Goal: Task Accomplishment & Management: Complete application form

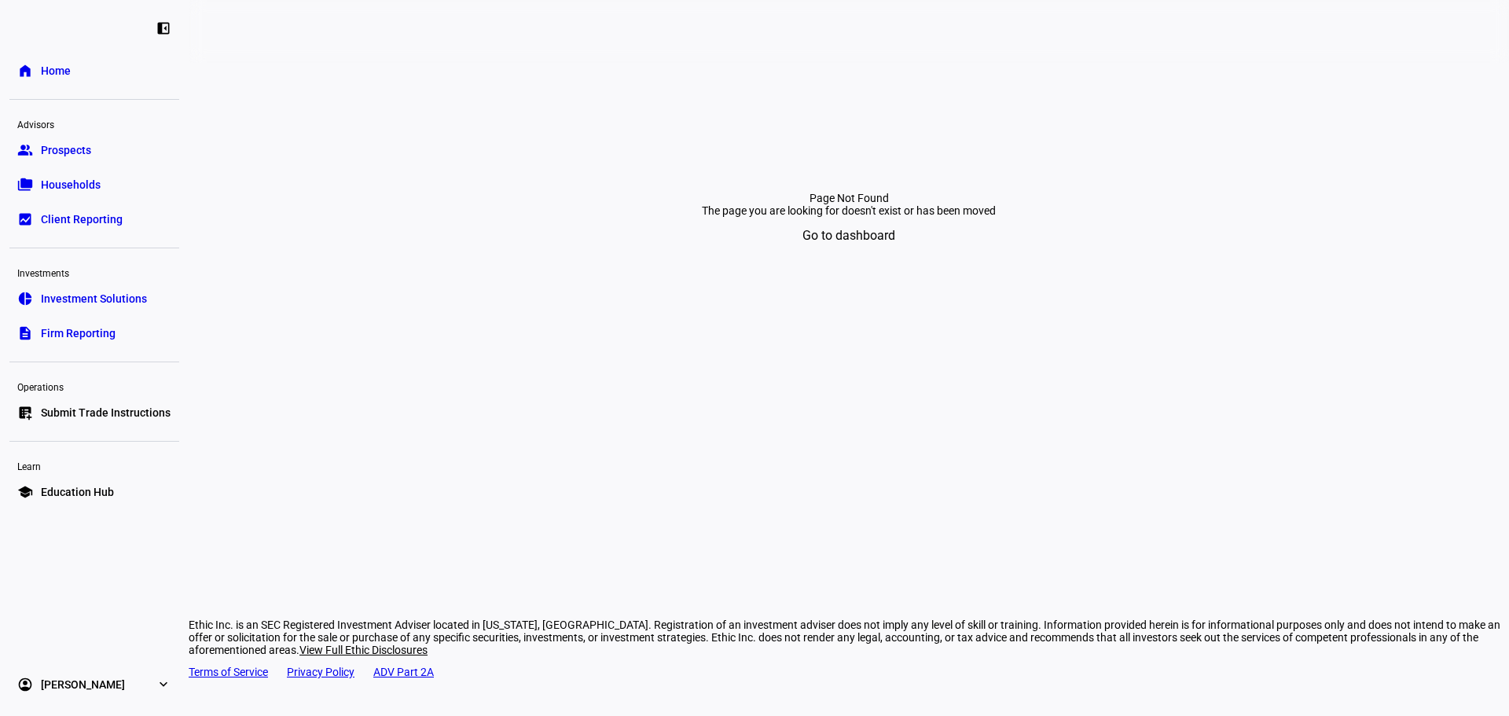
click at [135, 409] on span "Submit Trade Instructions" at bounding box center [106, 413] width 130 height 16
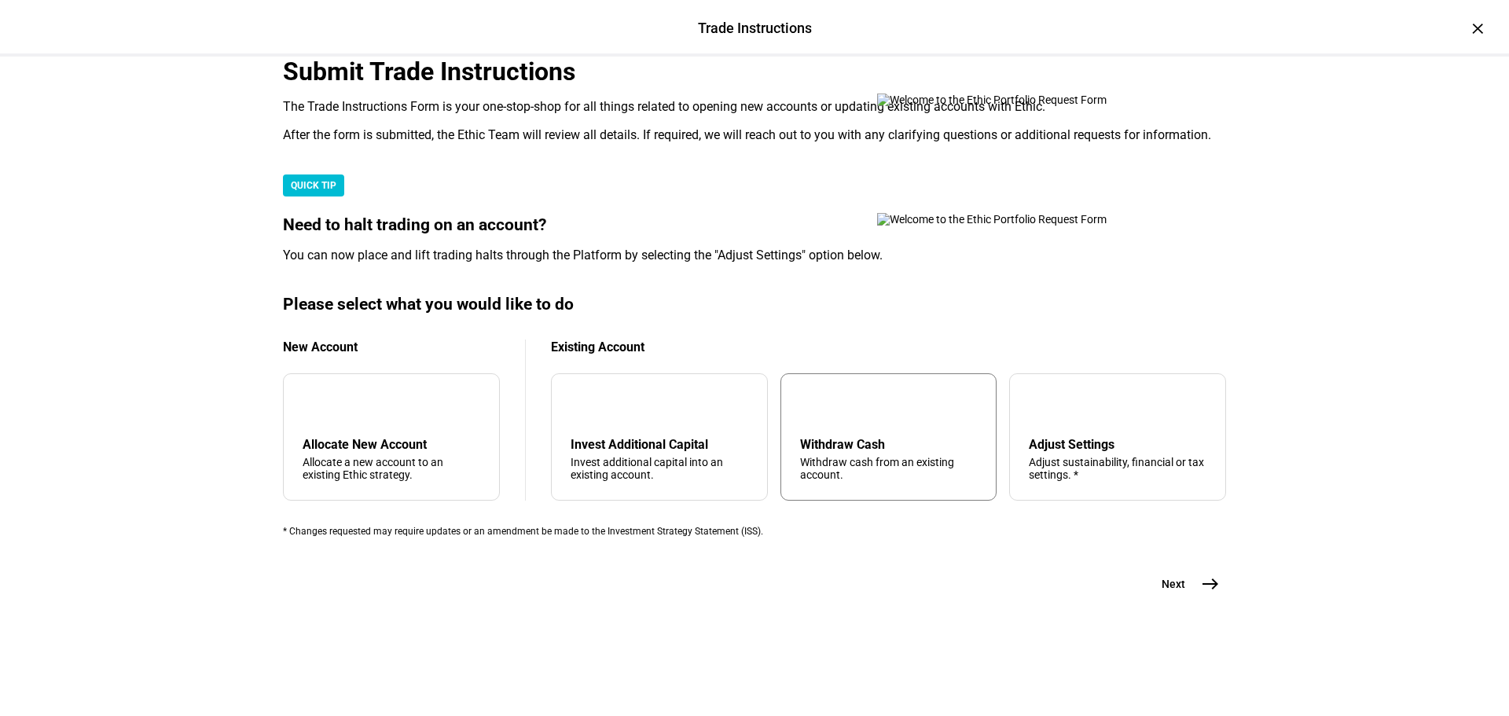
scroll to position [380, 0]
drag, startPoint x: 833, startPoint y: 418, endPoint x: 962, endPoint y: 500, distance: 153.3
click at [833, 418] on div "arrow_upward Withdraw Cash Withdraw cash from an existing account." at bounding box center [889, 436] width 217 height 127
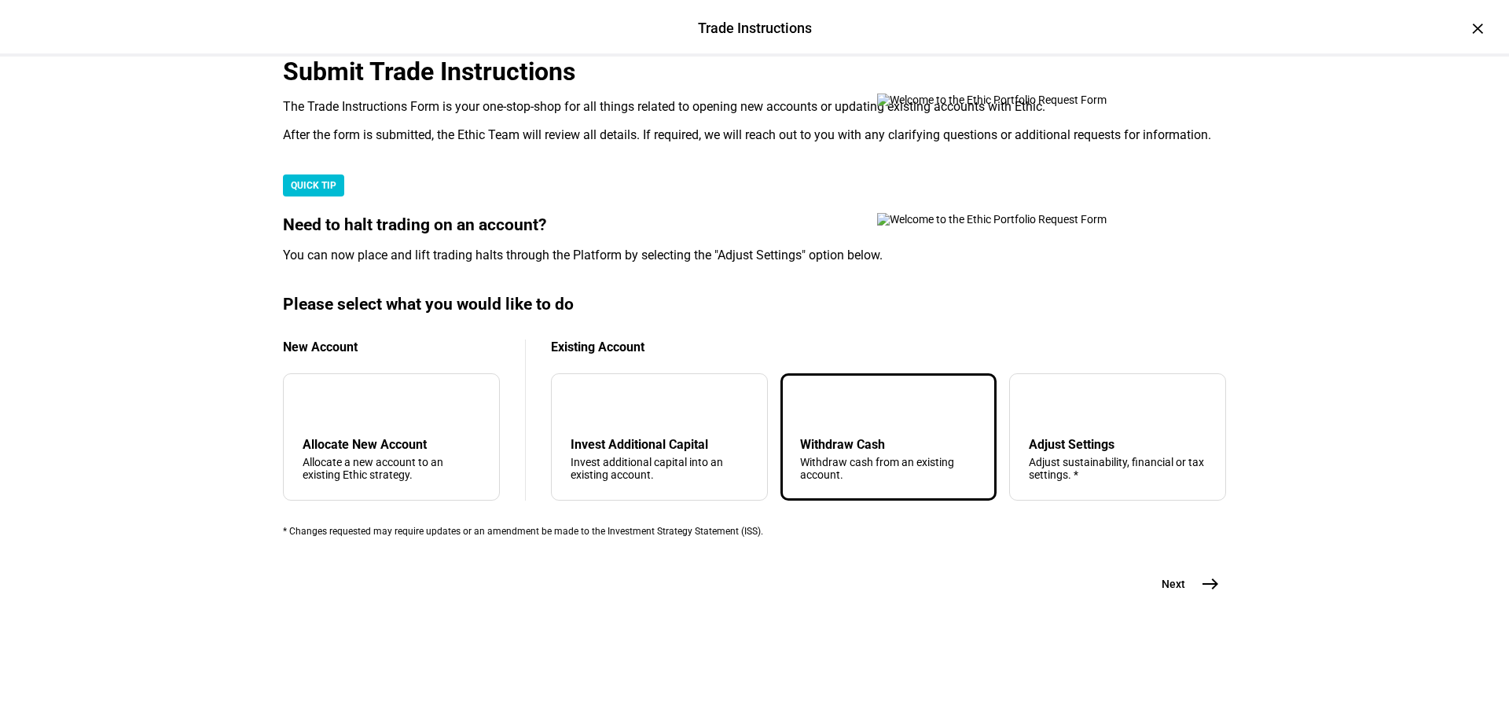
click at [1186, 600] on button "Next east" at bounding box center [1184, 583] width 83 height 31
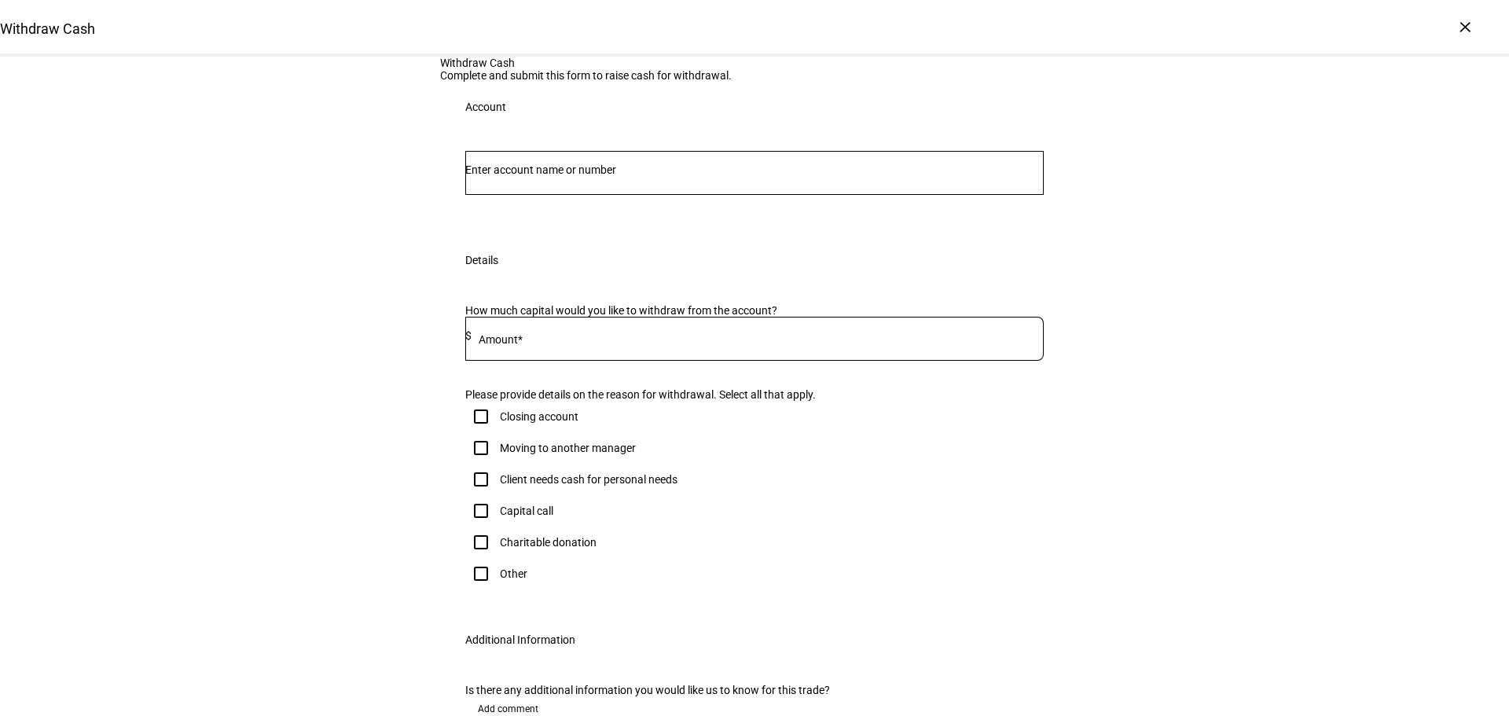
click at [660, 176] on input "Number" at bounding box center [754, 170] width 579 height 13
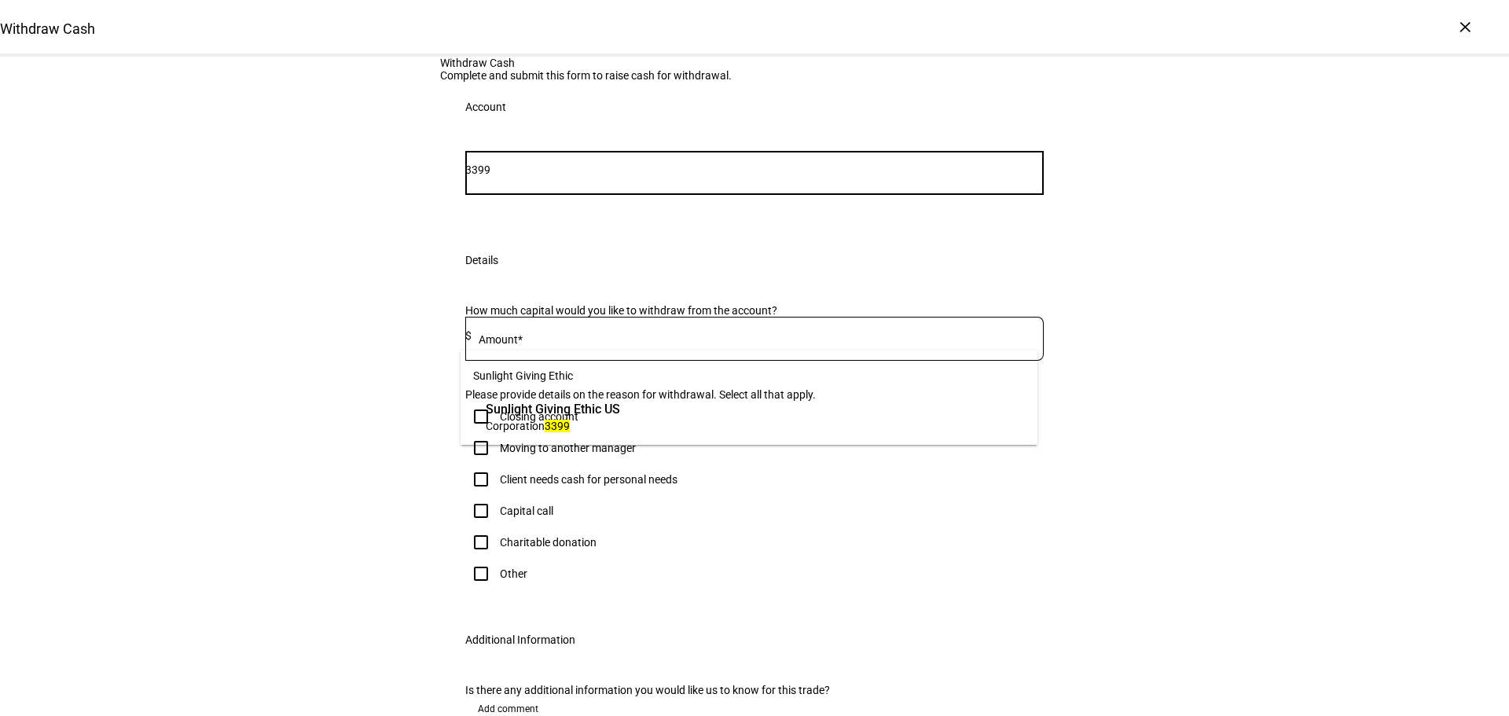
type input "3399"
click at [620, 414] on span "Sunlight Giving Ethic US" at bounding box center [553, 409] width 134 height 18
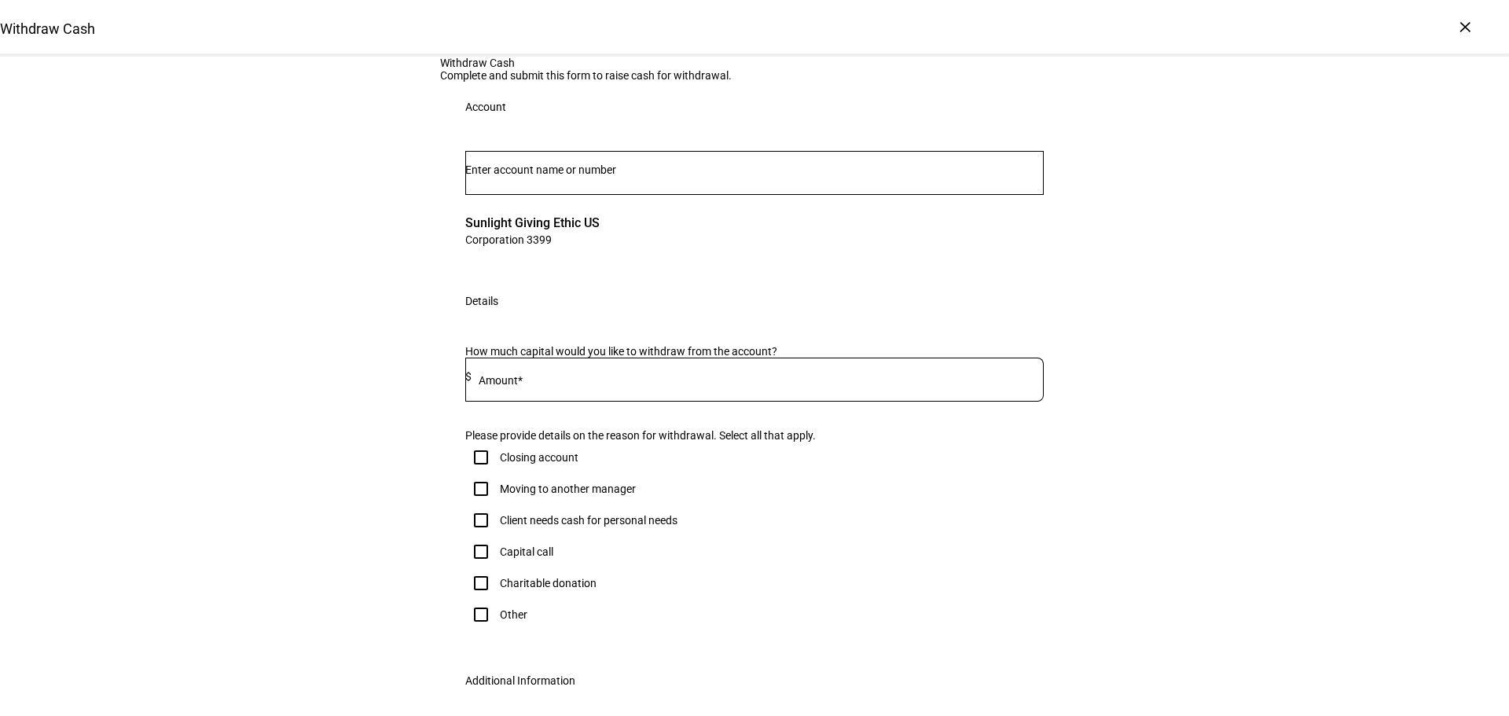
scroll to position [236, 0]
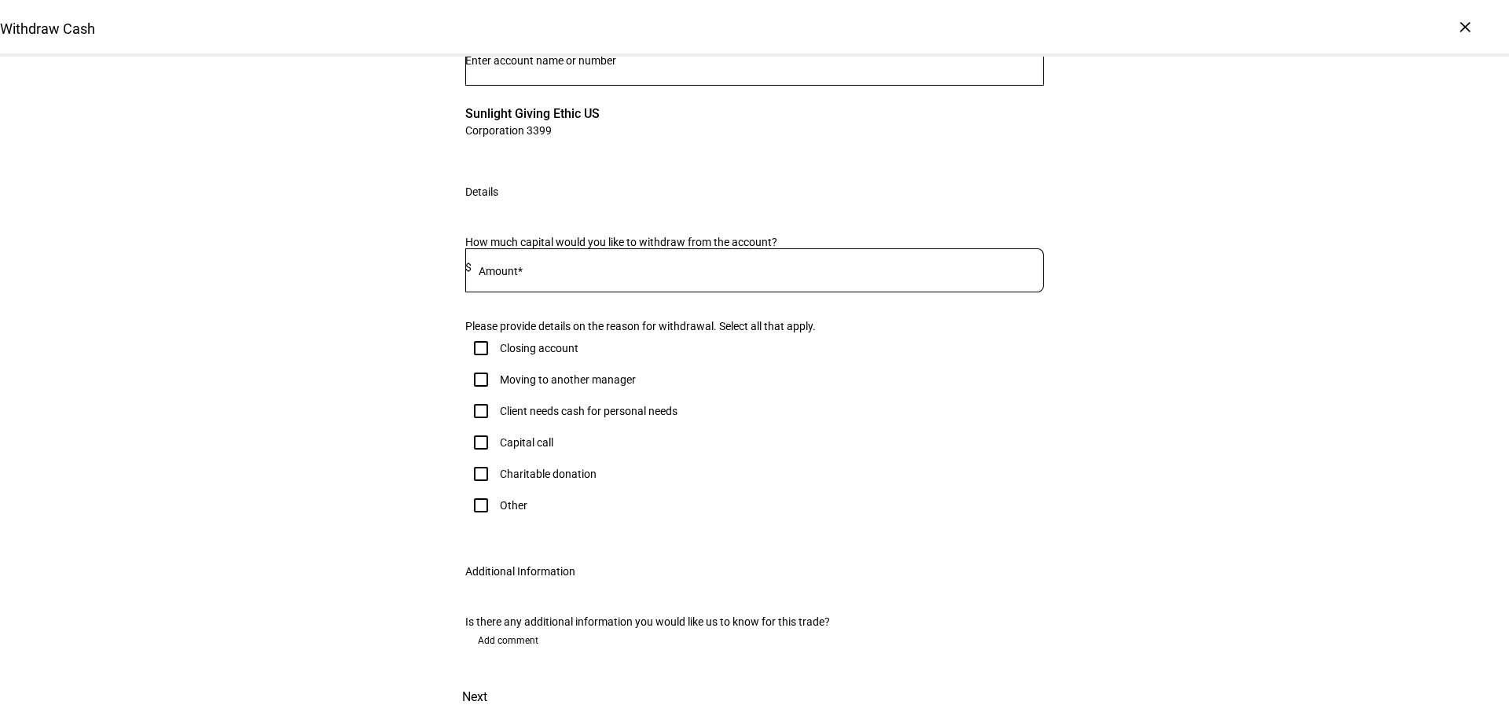
click at [920, 312] on div "How much capital would you like to withdraw from the account? Amount* $ Please …" at bounding box center [754, 381] width 629 height 329
click at [866, 274] on input at bounding box center [758, 267] width 572 height 13
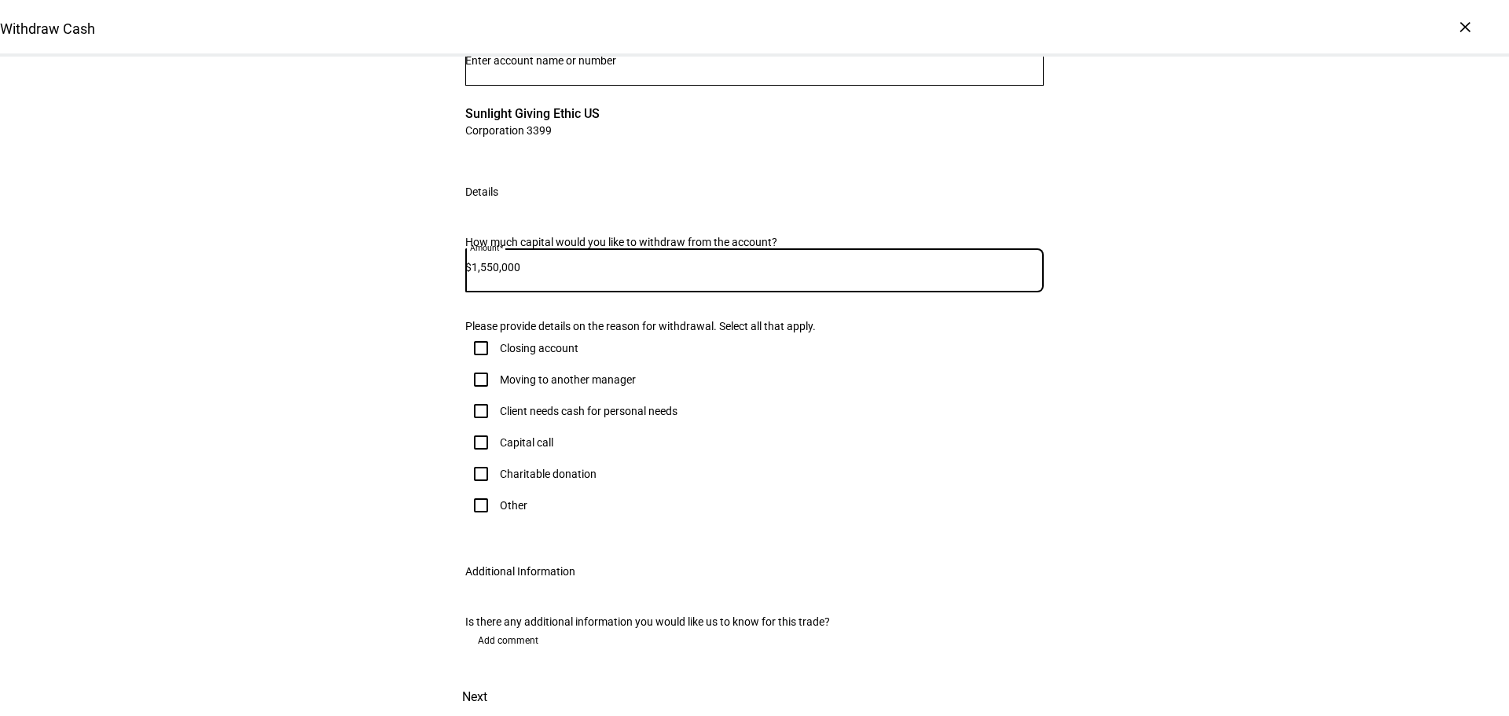
type input "1,550,000"
click at [1131, 292] on div "Withdraw Cash Complete and submit this form to raise cash for withdrawal. Accou…" at bounding box center [754, 331] width 1509 height 769
click at [491, 521] on input "Other" at bounding box center [480, 505] width 31 height 31
checkbox input "true"
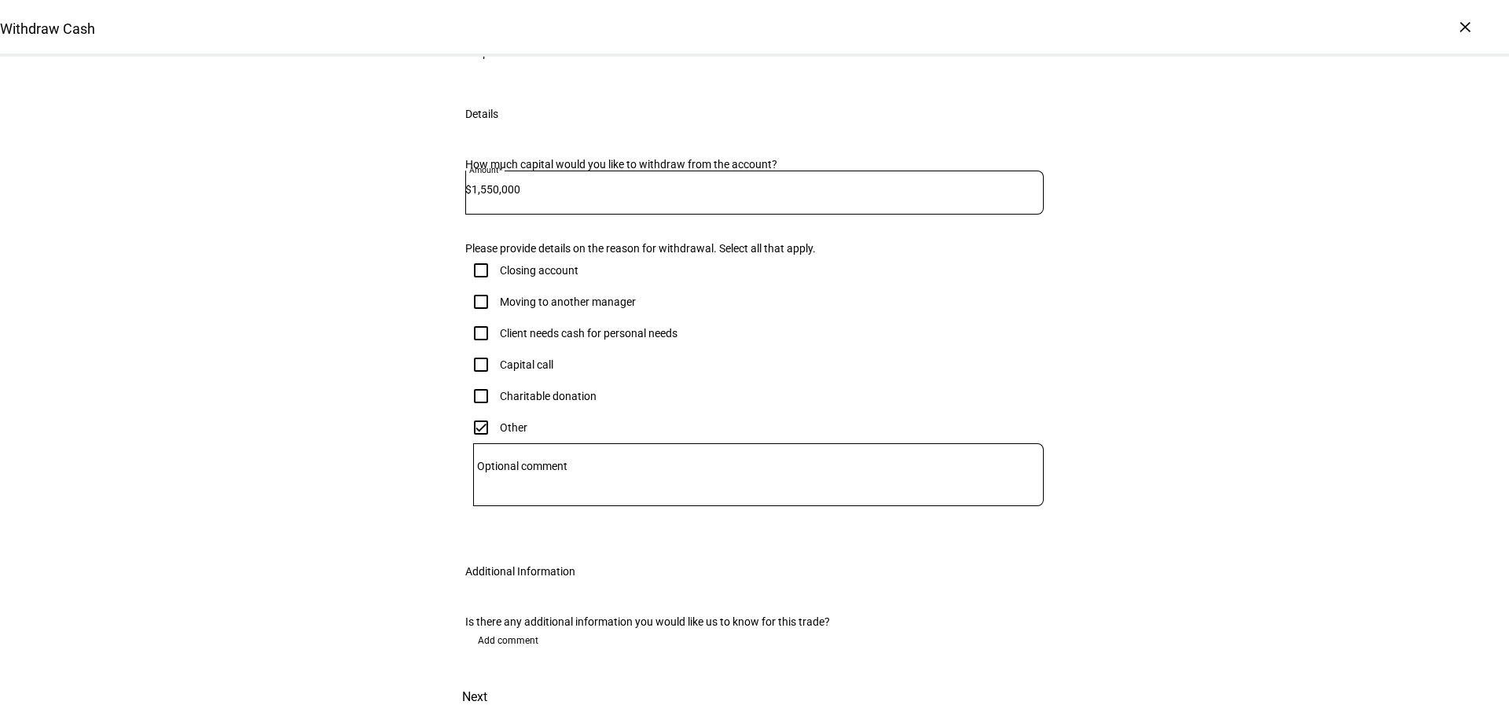
scroll to position [505, 0]
click at [509, 678] on span at bounding box center [474, 697] width 69 height 38
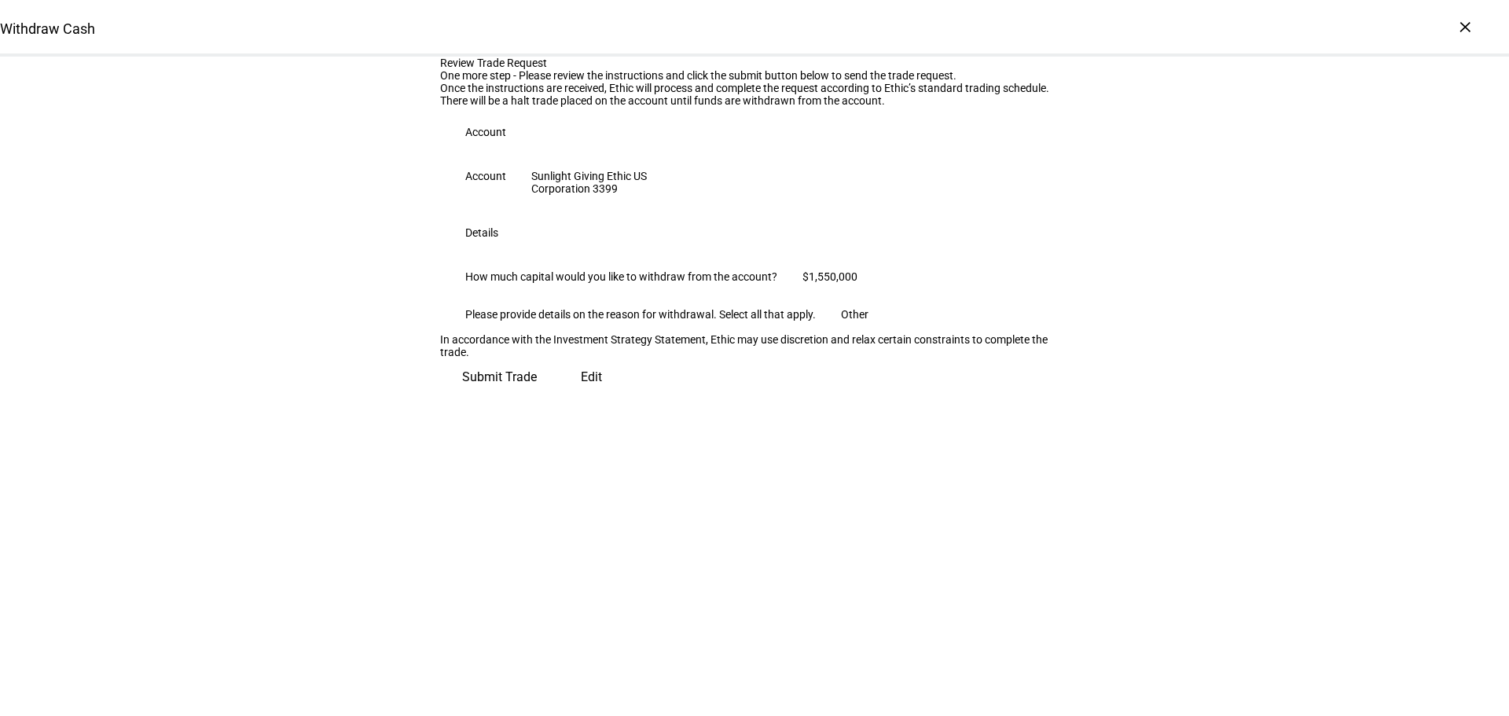
scroll to position [41, 0]
click at [537, 396] on span "Submit Trade" at bounding box center [499, 377] width 75 height 38
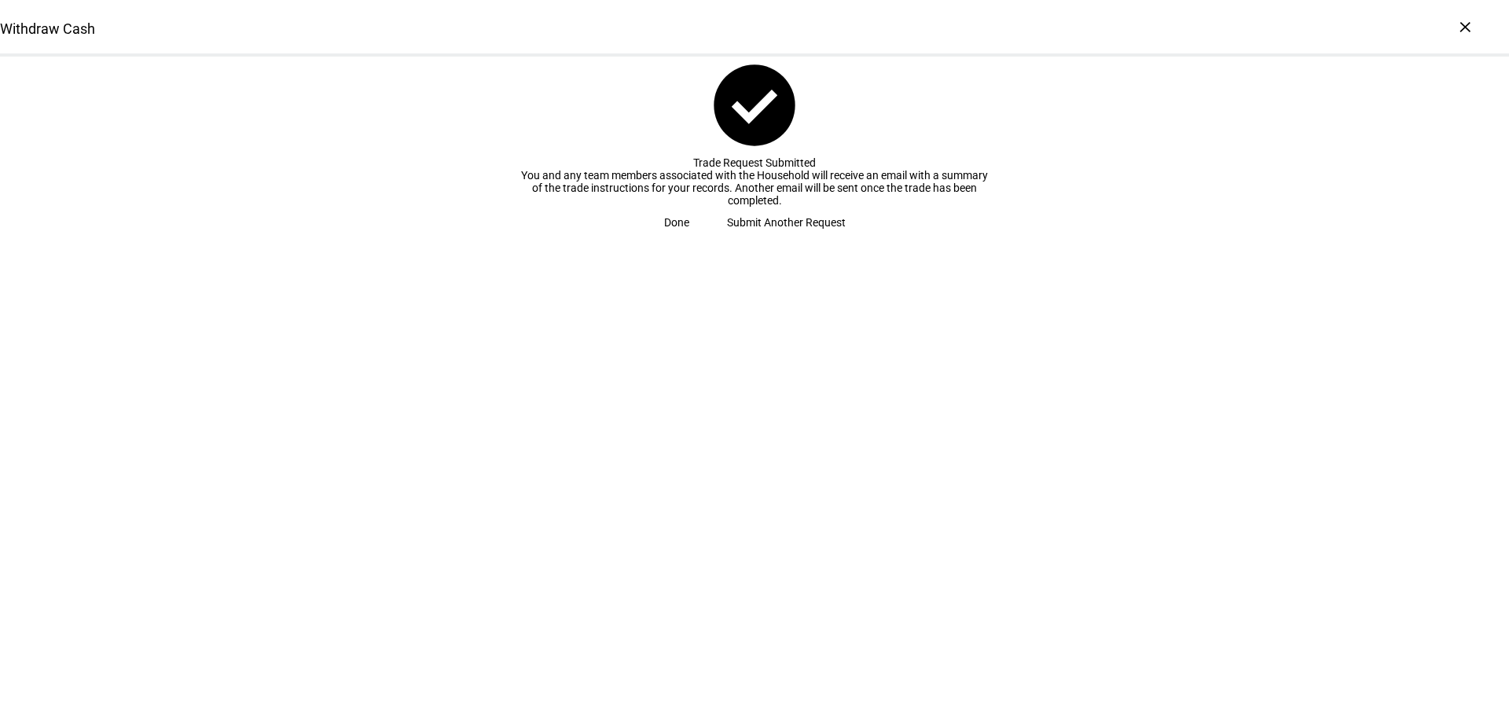
click at [130, 238] on span "check_circle Trade Request Submitted You and any team members associated with t…" at bounding box center [754, 148] width 1509 height 182
click at [708, 238] on span at bounding box center [676, 222] width 63 height 31
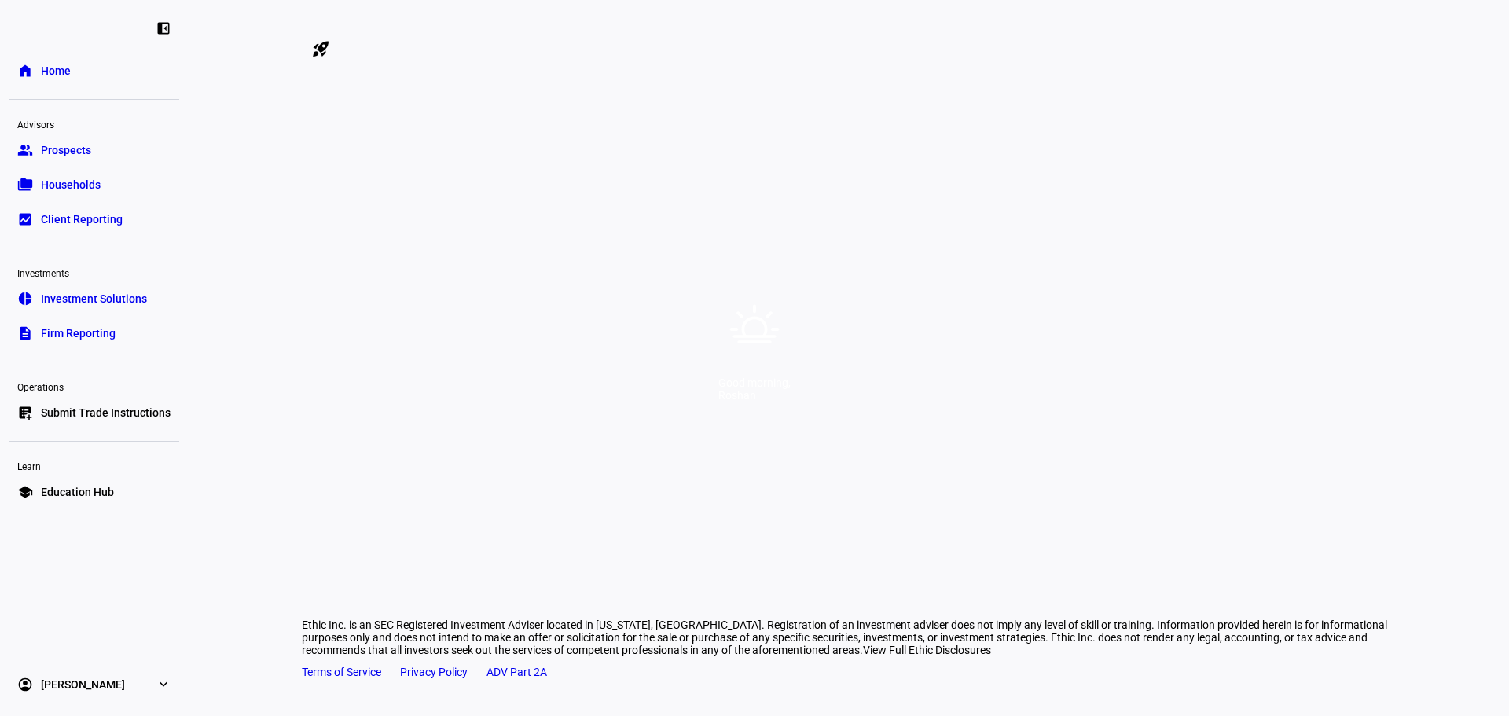
click at [770, 424] on div "Good morning, [PERSON_NAME]" at bounding box center [754, 358] width 1509 height 716
